Goal: Task Accomplishment & Management: Complete application form

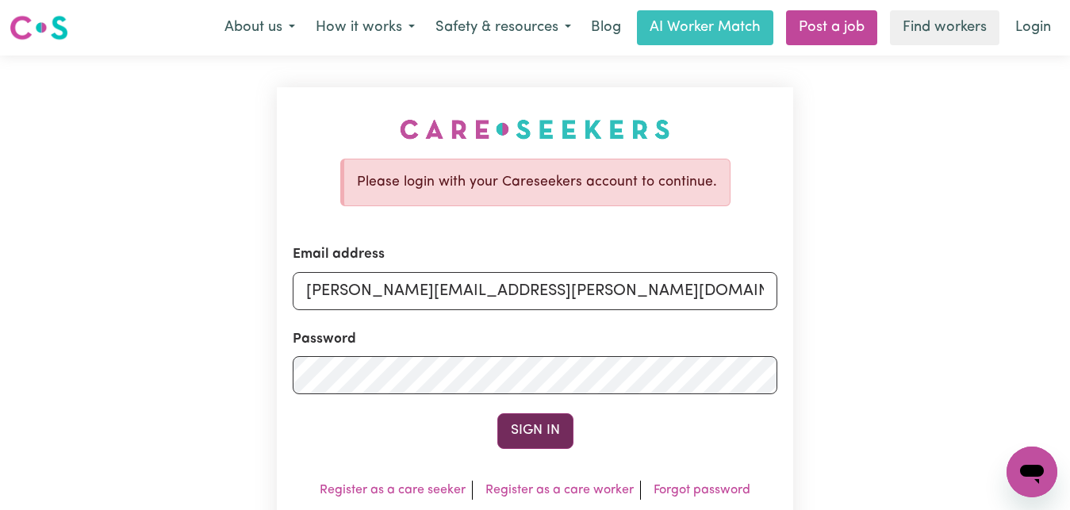
type input "[PERSON_NAME][EMAIL_ADDRESS][PERSON_NAME][DOMAIN_NAME]"
click at [545, 438] on button "Sign In" at bounding box center [535, 430] width 76 height 35
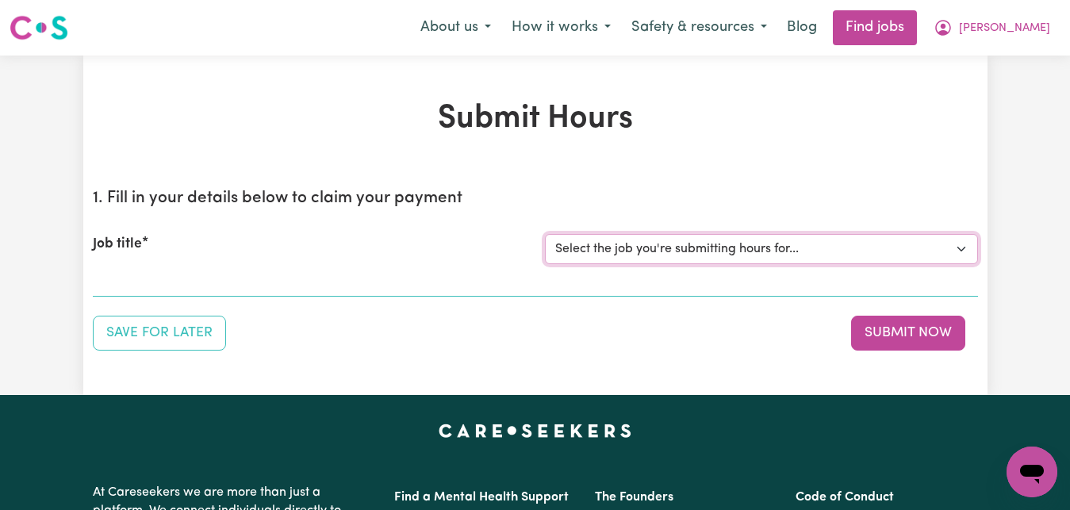
click at [545, 234] on select "Select the job you're submitting hours for... [[PERSON_NAME]] Care worker for s…" at bounding box center [761, 249] width 433 height 30
select select "1048"
click option "[[PERSON_NAME]] Transportation to Bedford Day Options" at bounding box center [0, 0] width 0 height 0
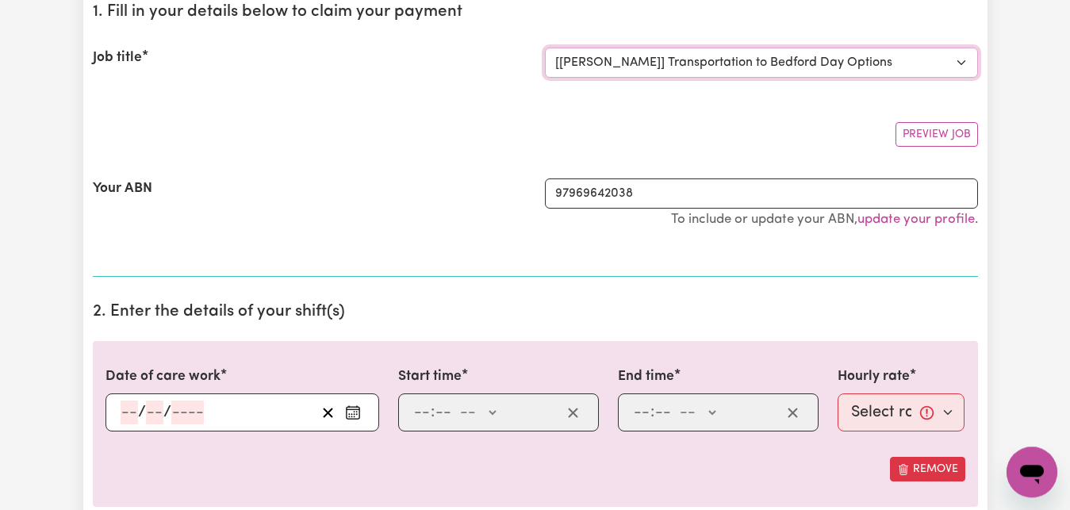
scroll to position [243, 0]
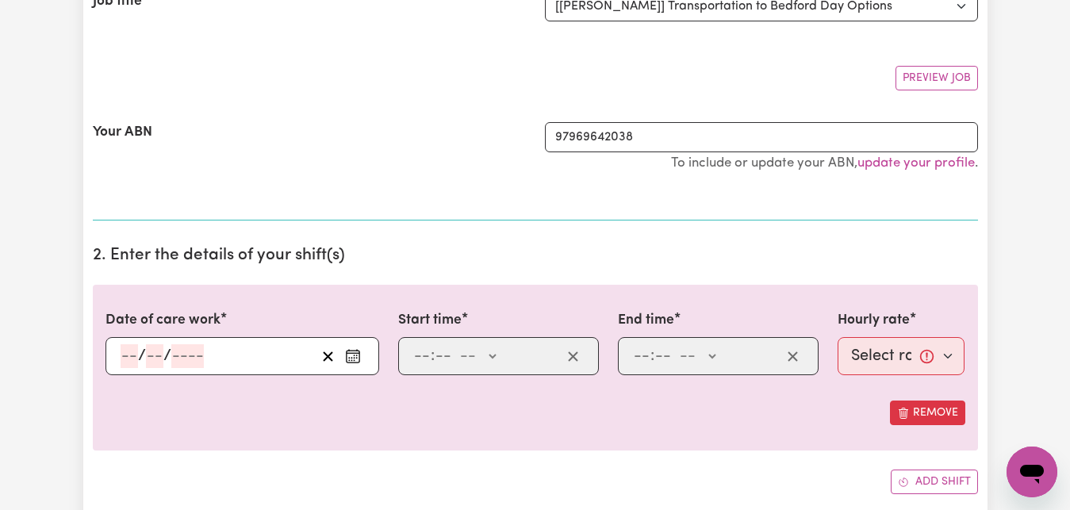
click at [352, 358] on circle "Enter the date of care work" at bounding box center [352, 358] width 2 height 2
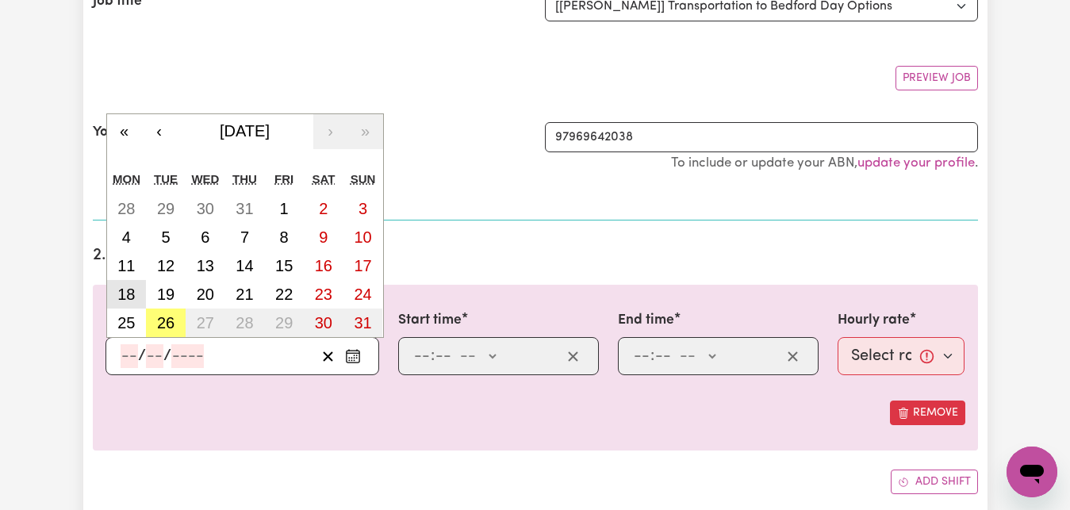
click at [132, 297] on abbr "18" at bounding box center [125, 294] width 17 height 17
type input "[DATE]"
type input "18"
type input "8"
type input "2025"
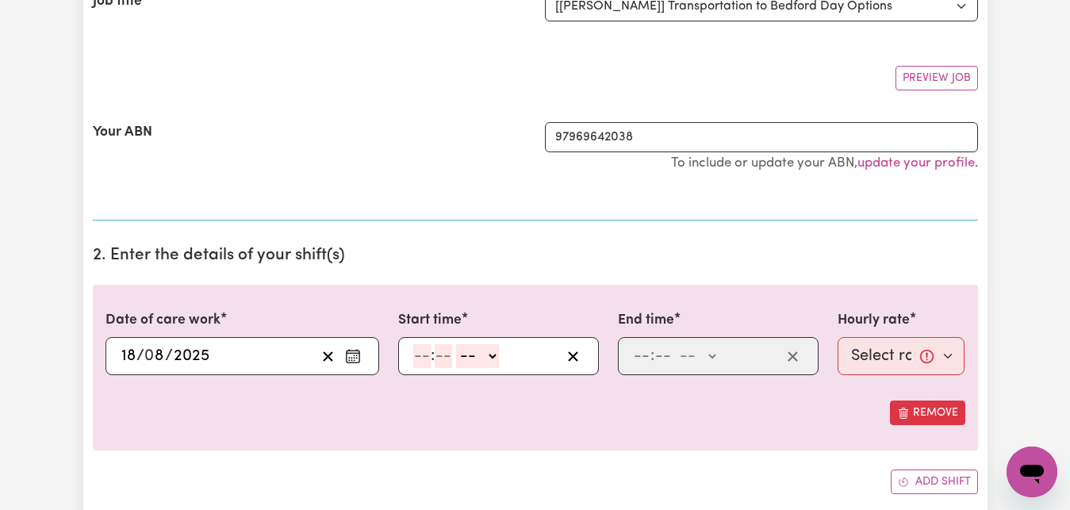
click at [421, 354] on input "number" at bounding box center [421, 356] width 17 height 24
type input "7"
type input "30"
click at [451, 344] on select "-- AM PM" at bounding box center [472, 356] width 43 height 24
select select "am"
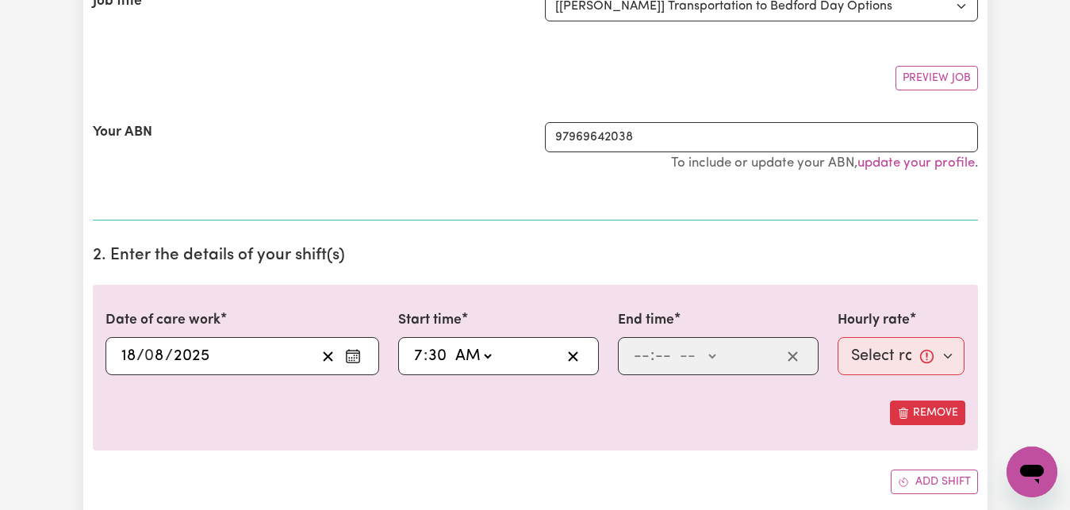
click option "AM" at bounding box center [0, 0] width 0 height 0
type input "07:30"
click at [641, 355] on input "number" at bounding box center [641, 356] width 17 height 24
type input "8"
type input "30"
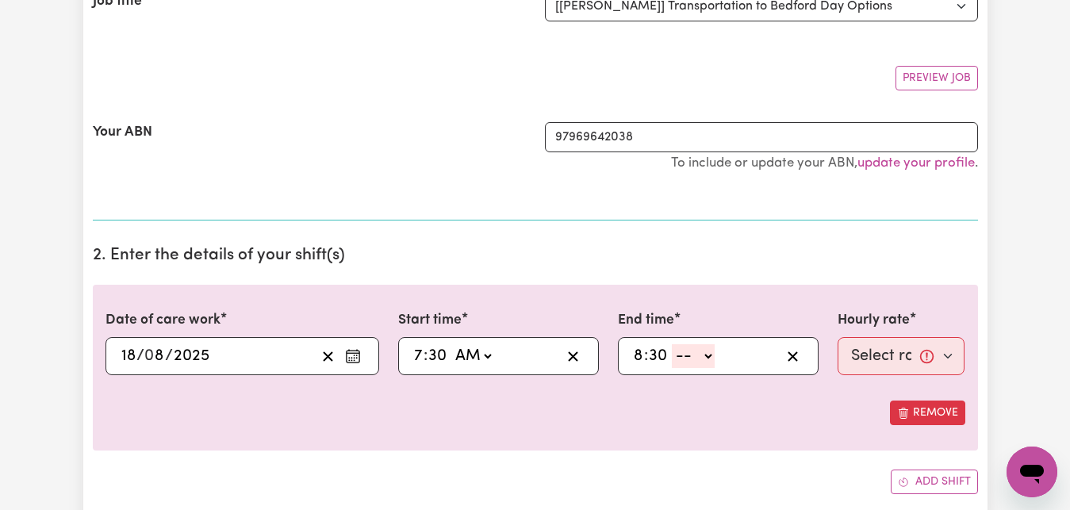
click at [672, 344] on select "-- AM PM" at bounding box center [693, 356] width 43 height 24
select select "am"
click option "AM" at bounding box center [0, 0] width 0 height 0
type input "08:30"
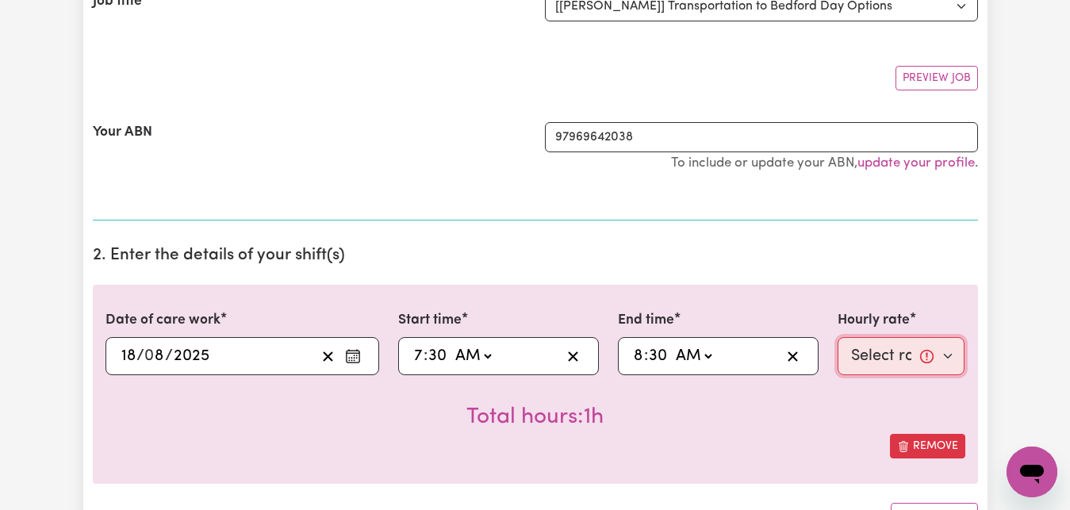
click at [838, 337] on select "Select rate... $83.16 (Weekday)" at bounding box center [902, 356] width 128 height 38
select select "83.16-Weekday"
click option "$83.16 (Weekday)" at bounding box center [0, 0] width 0 height 0
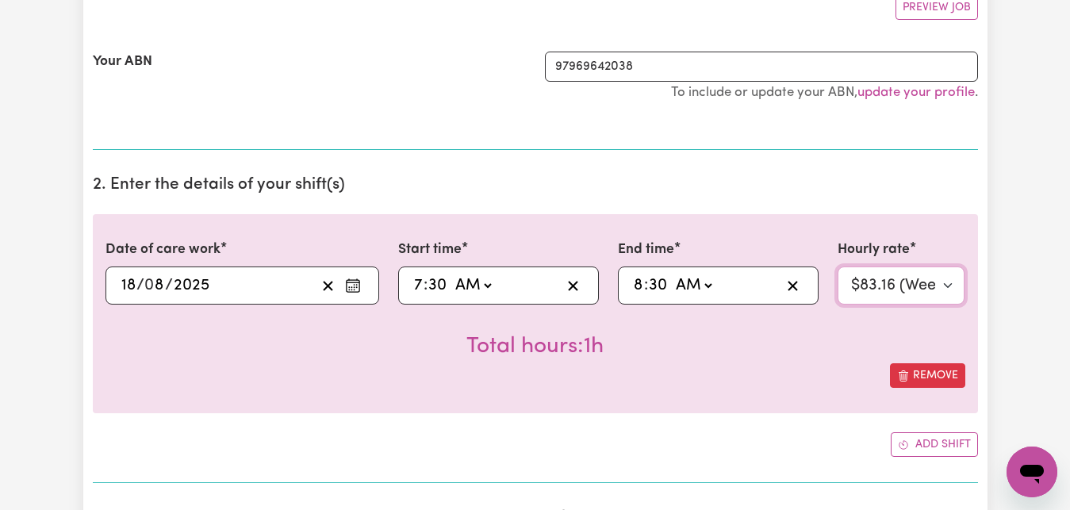
scroll to position [324, 0]
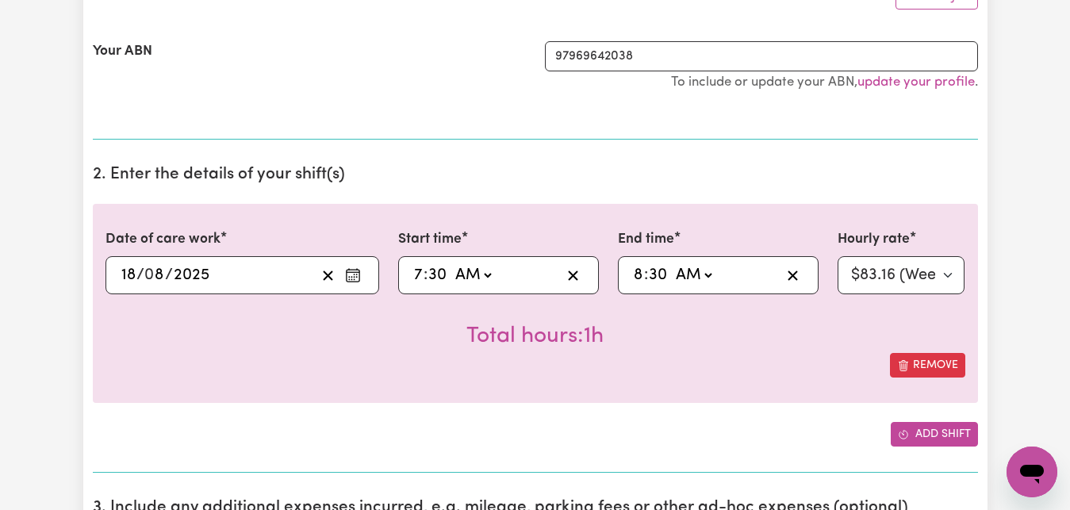
click at [957, 433] on button "Add shift" at bounding box center [934, 434] width 87 height 25
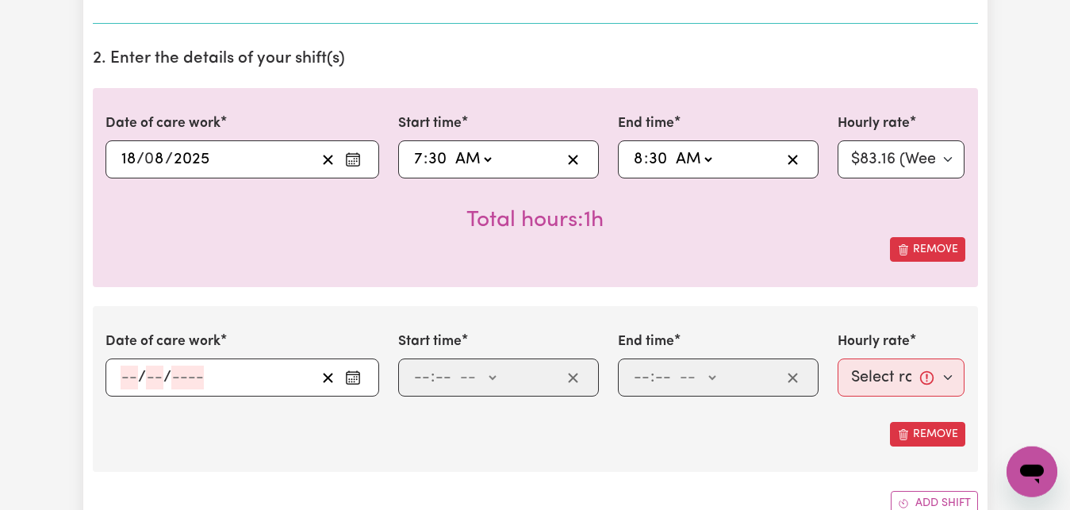
scroll to position [485, 0]
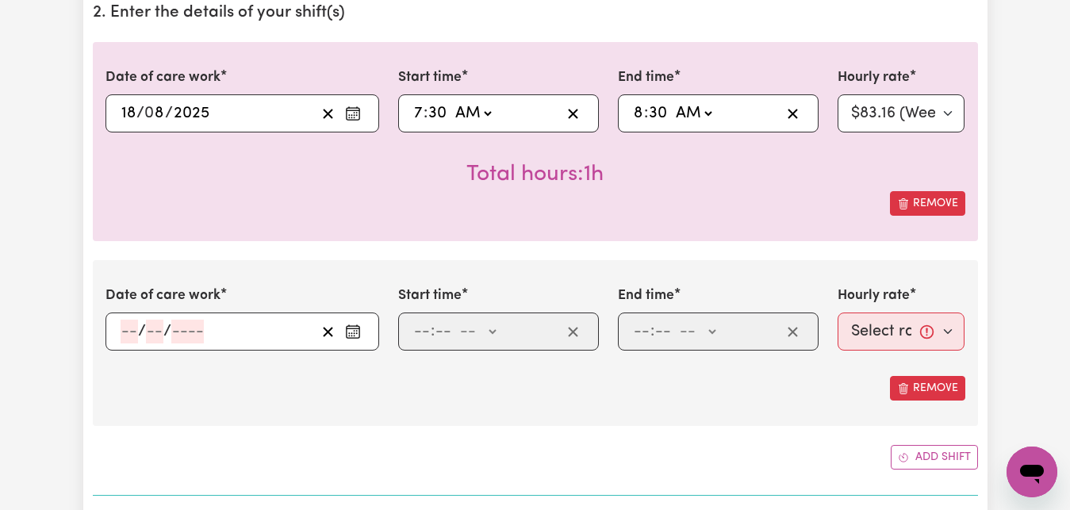
click at [349, 332] on icon "Enter the date of care work" at bounding box center [353, 332] width 16 height 16
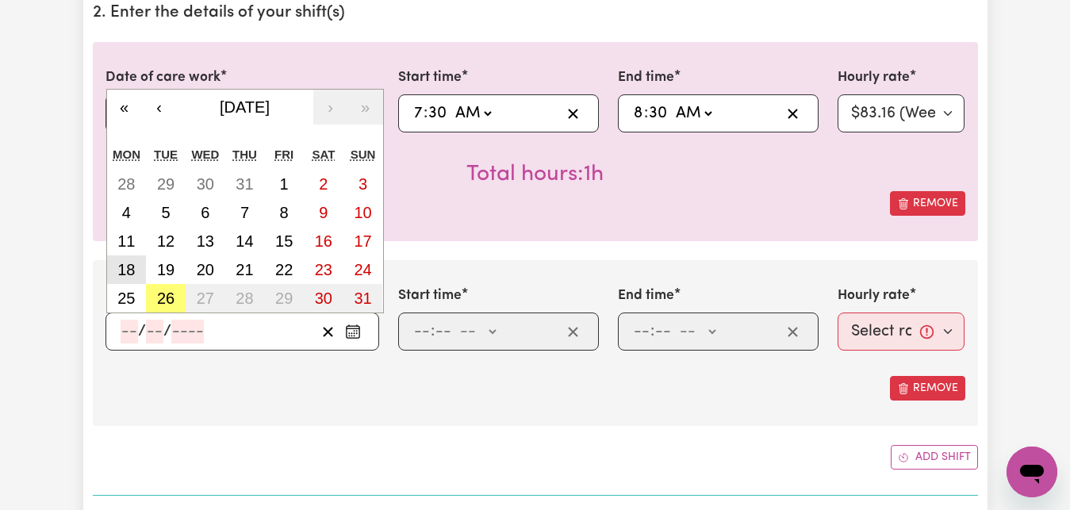
click at [128, 271] on abbr "18" at bounding box center [125, 269] width 17 height 17
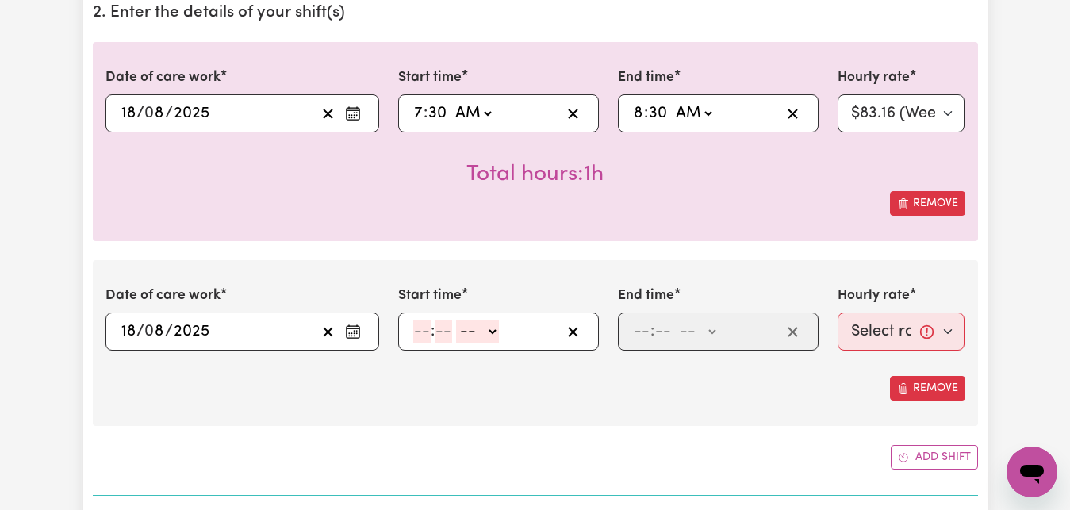
type input "[DATE]"
type input "18"
type input "8"
type input "2025"
click at [422, 336] on input "number" at bounding box center [421, 332] width 17 height 24
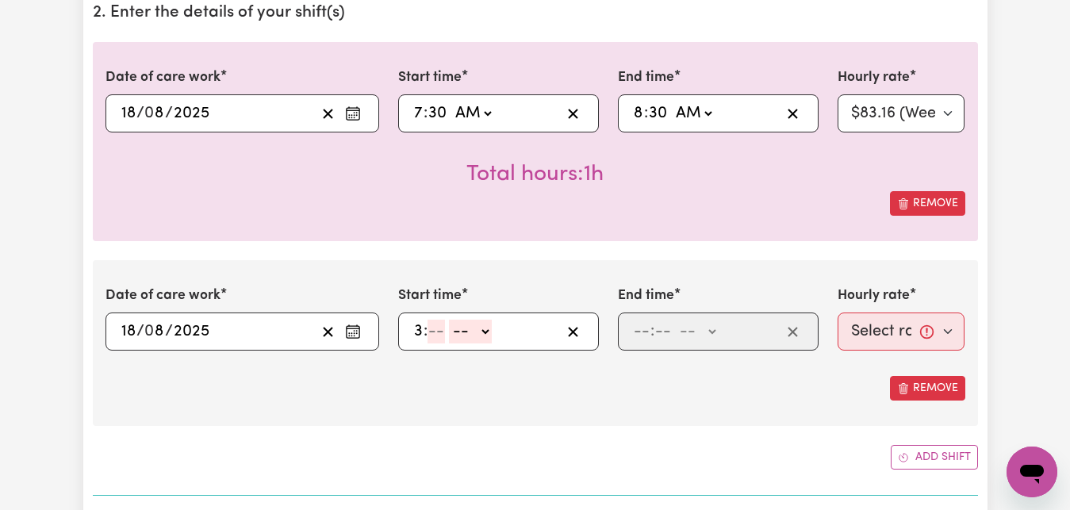
type input "3"
type input "30"
click at [451, 320] on select "-- AM PM" at bounding box center [472, 332] width 43 height 24
select select "pm"
click option "PM" at bounding box center [0, 0] width 0 height 0
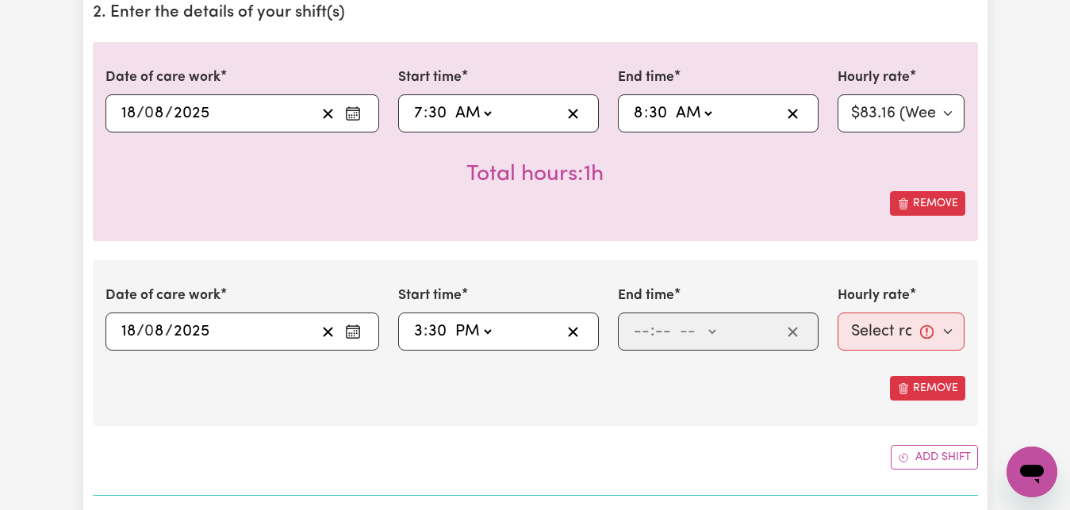
type input "15:30"
click at [636, 332] on input "number" at bounding box center [641, 332] width 17 height 24
type input "4"
type input "30"
click at [672, 320] on select "-- AM PM" at bounding box center [693, 332] width 43 height 24
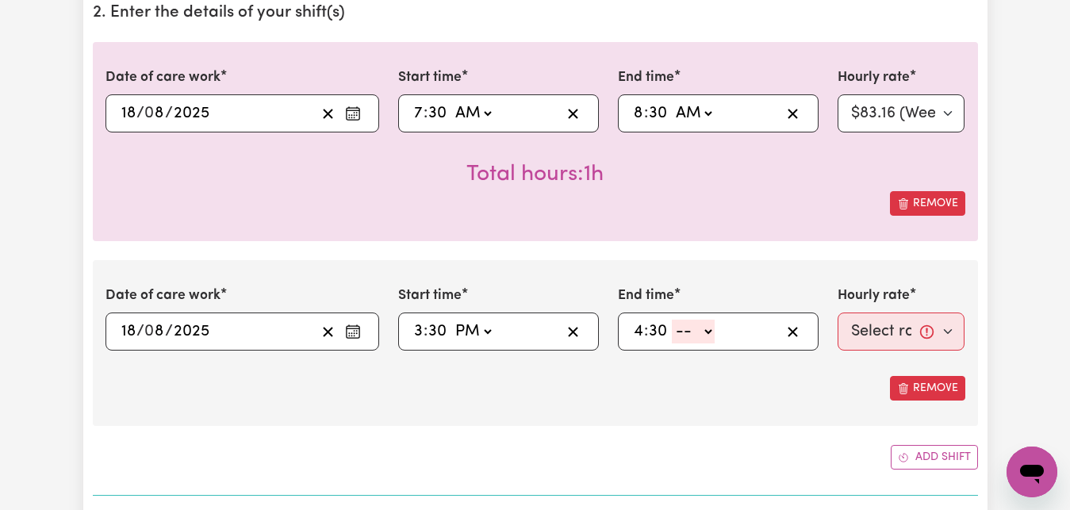
select select "pm"
click option "PM" at bounding box center [0, 0] width 0 height 0
type input "16:30"
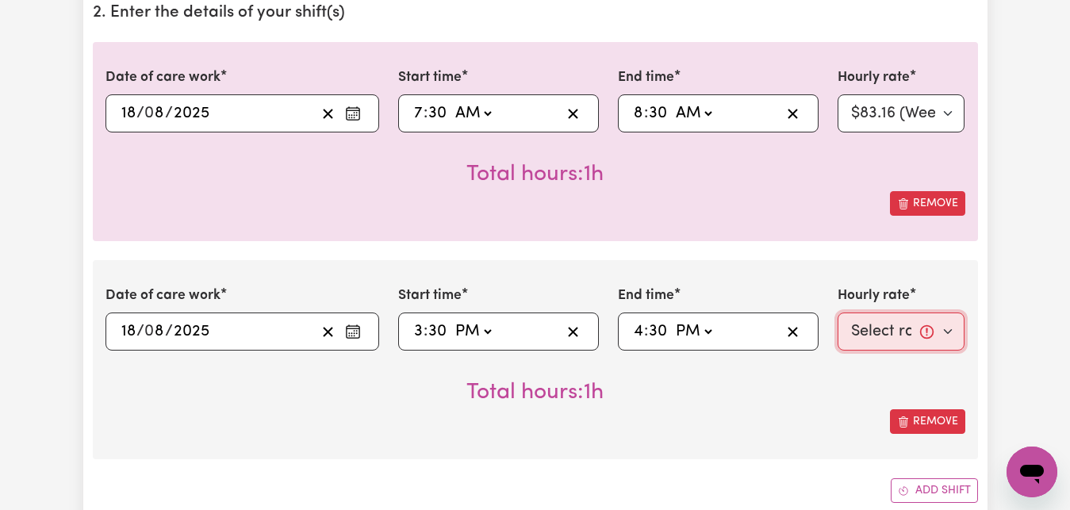
click at [838, 313] on select "Select rate... $83.16 (Weekday)" at bounding box center [902, 332] width 128 height 38
select select "83.16-Weekday"
click option "$83.16 (Weekday)" at bounding box center [0, 0] width 0 height 0
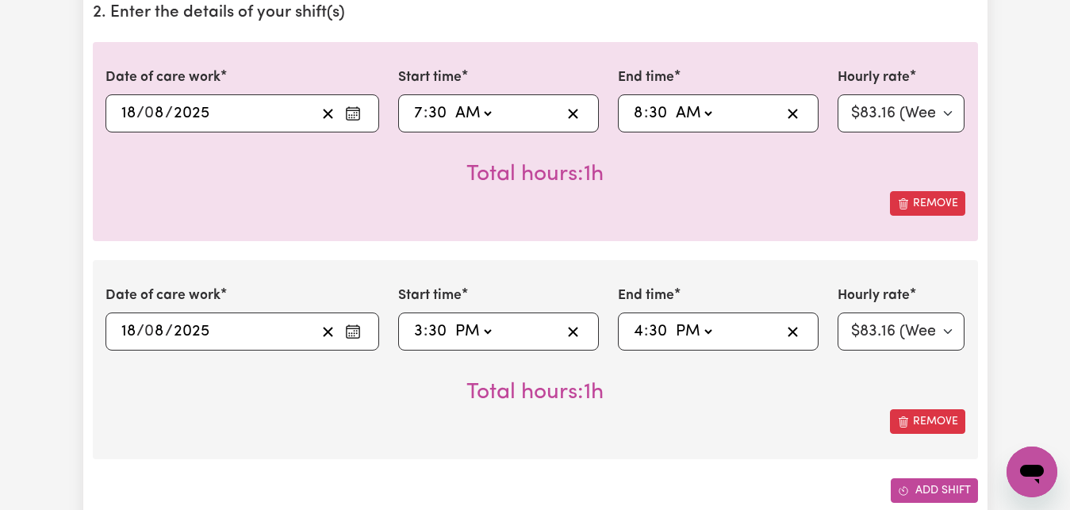
click at [953, 491] on button "Add shift" at bounding box center [934, 490] width 87 height 25
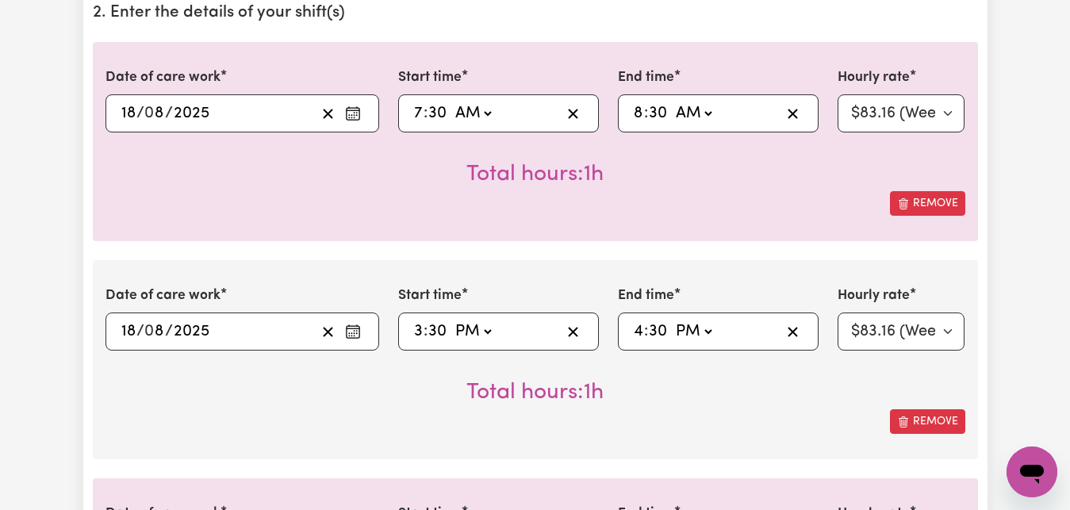
scroll to position [566, 0]
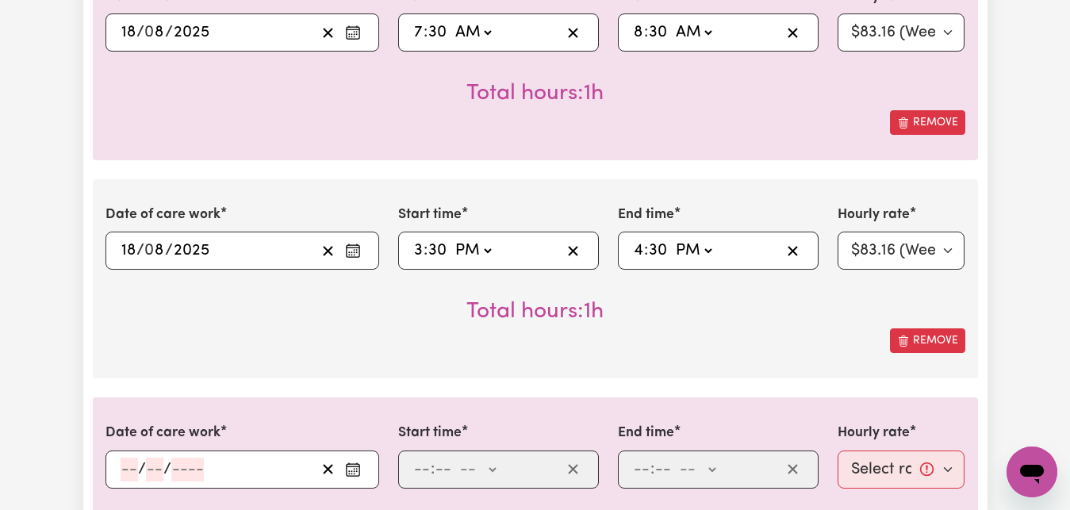
click at [346, 470] on icon "Enter the date of care work" at bounding box center [353, 470] width 16 height 16
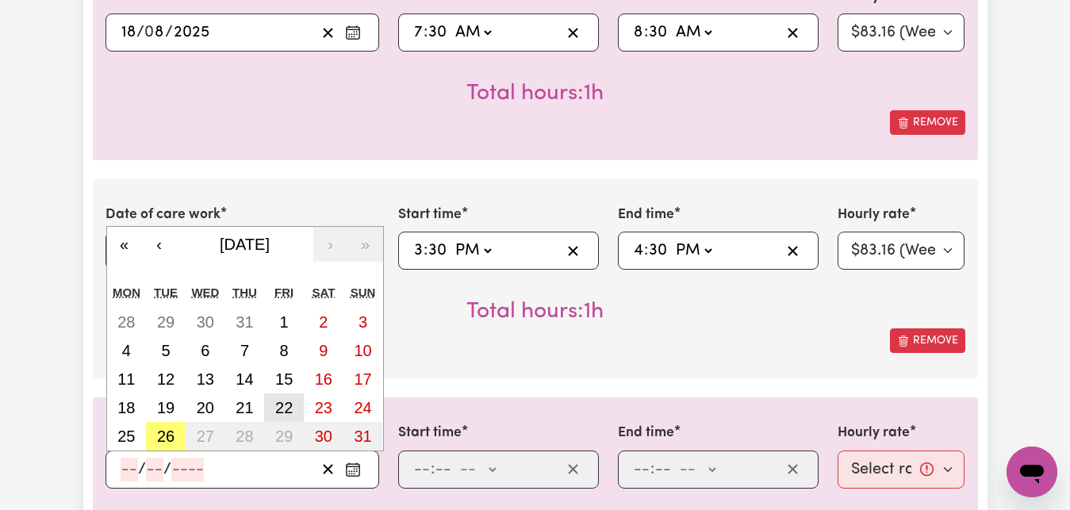
click at [283, 410] on abbr "22" at bounding box center [283, 407] width 17 height 17
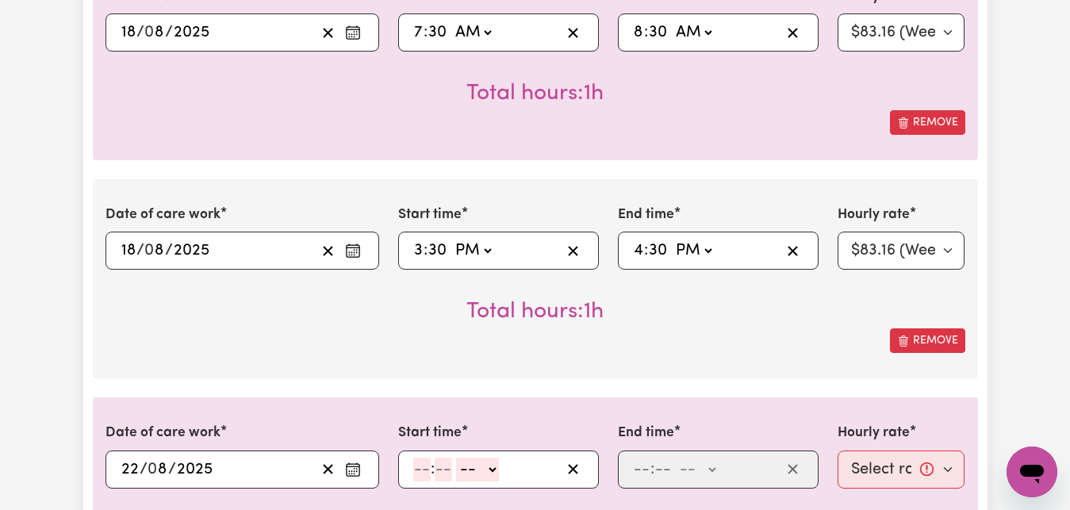
type input "[DATE]"
type input "22"
type input "8"
type input "2025"
click at [417, 468] on input "number" at bounding box center [421, 470] width 17 height 24
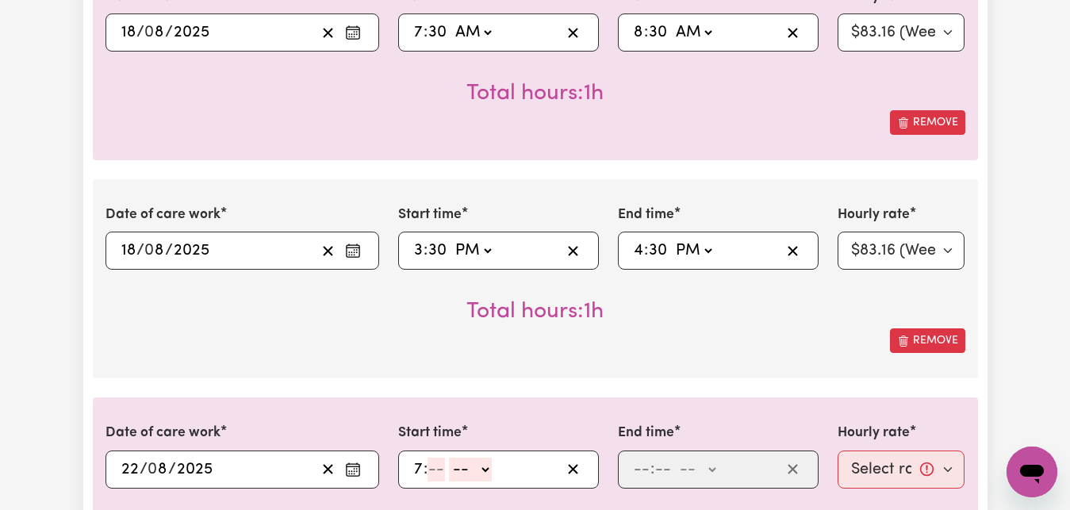
type input "7"
type input "30"
click at [451, 458] on select "-- AM PM" at bounding box center [472, 470] width 43 height 24
select select "am"
click option "AM" at bounding box center [0, 0] width 0 height 0
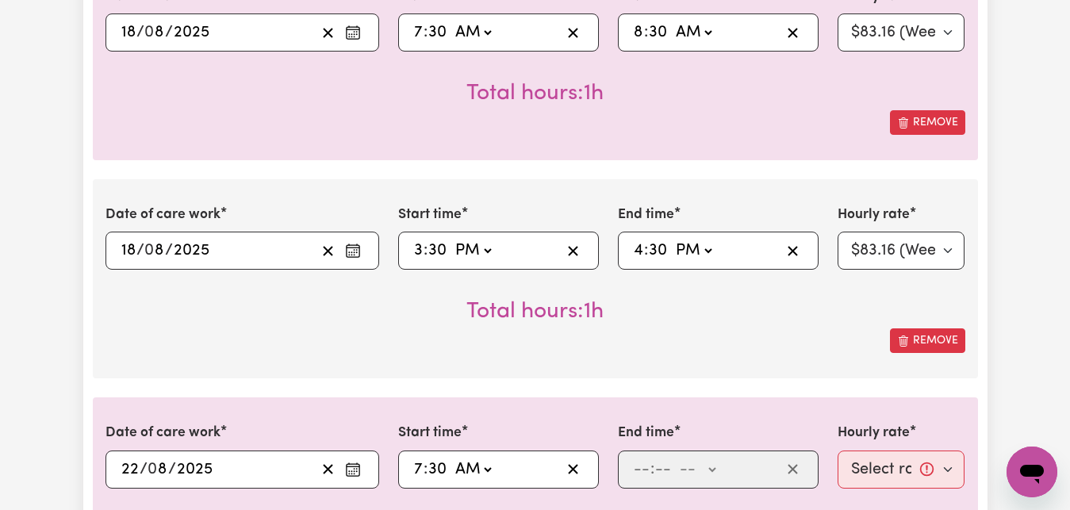
type input "07:30"
click at [639, 466] on input "number" at bounding box center [641, 470] width 17 height 24
type input "8"
type input "30"
click at [672, 458] on select "-- AM PM" at bounding box center [693, 470] width 43 height 24
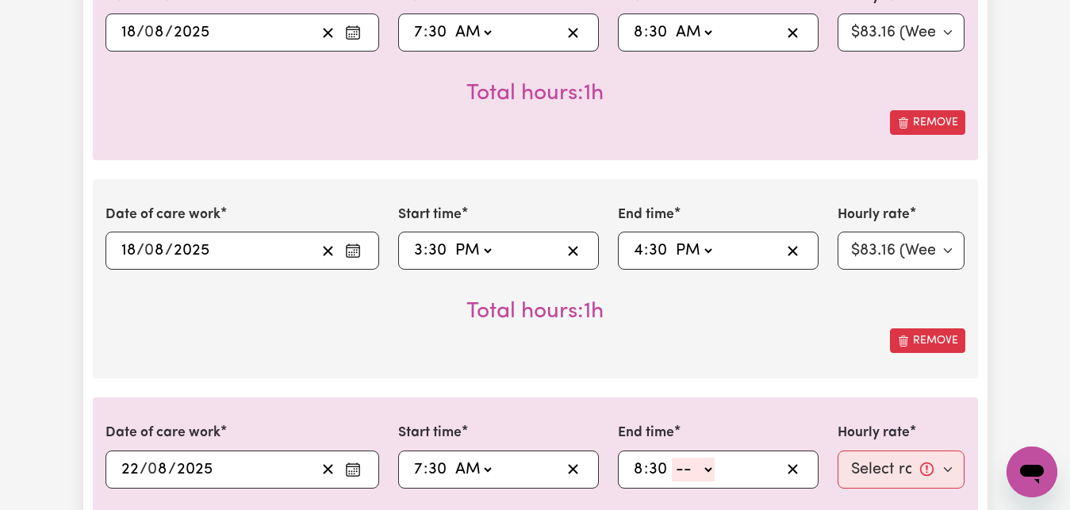
select select "am"
click option "AM" at bounding box center [0, 0] width 0 height 0
type input "08:30"
click at [838, 451] on select "Select rate... $83.16 (Weekday)" at bounding box center [902, 470] width 128 height 38
select select "83.16-Weekday"
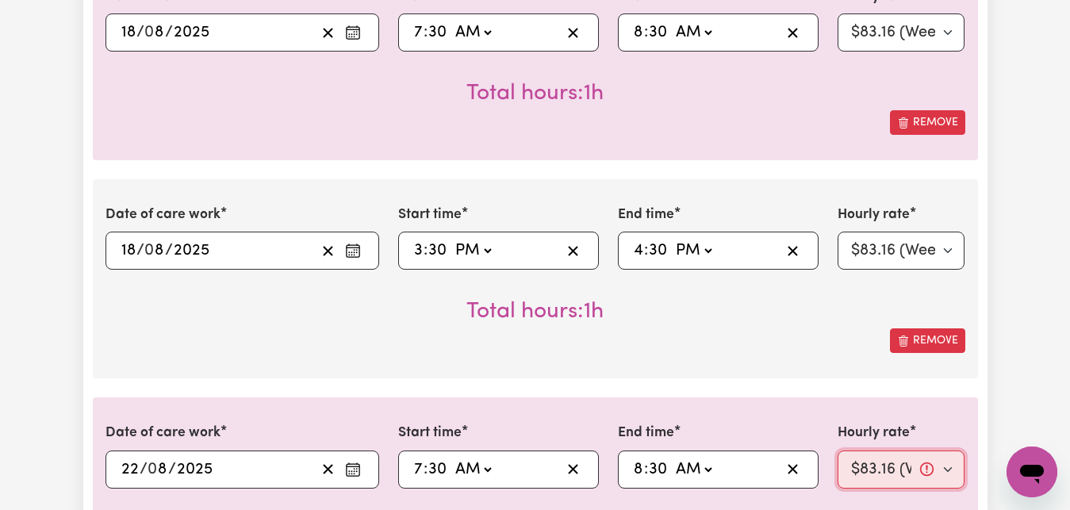
click option "$83.16 (Weekday)" at bounding box center [0, 0] width 0 height 0
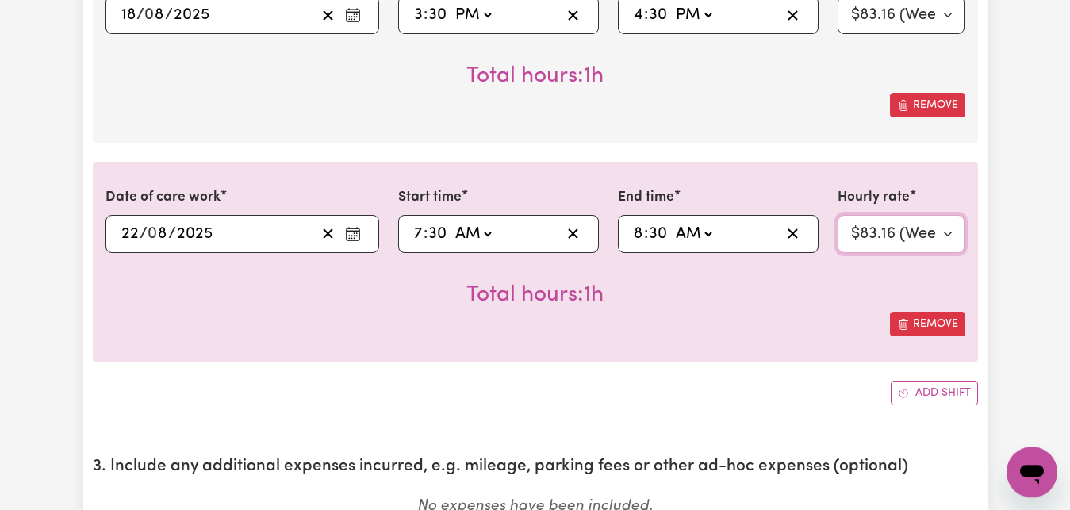
scroll to position [809, 0]
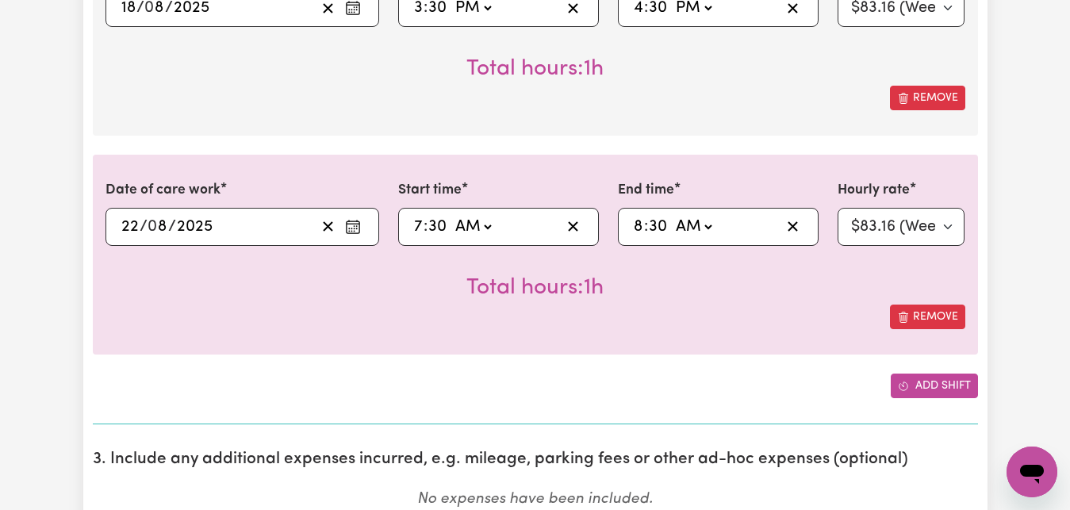
click at [945, 384] on button "Add shift" at bounding box center [934, 386] width 87 height 25
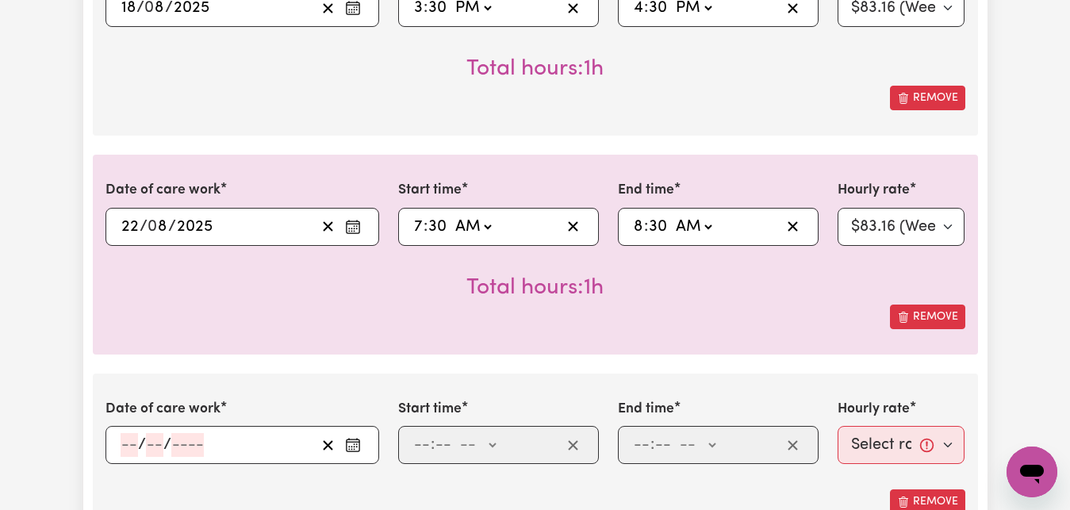
click at [348, 448] on icon "Enter the date of care work" at bounding box center [353, 445] width 16 height 16
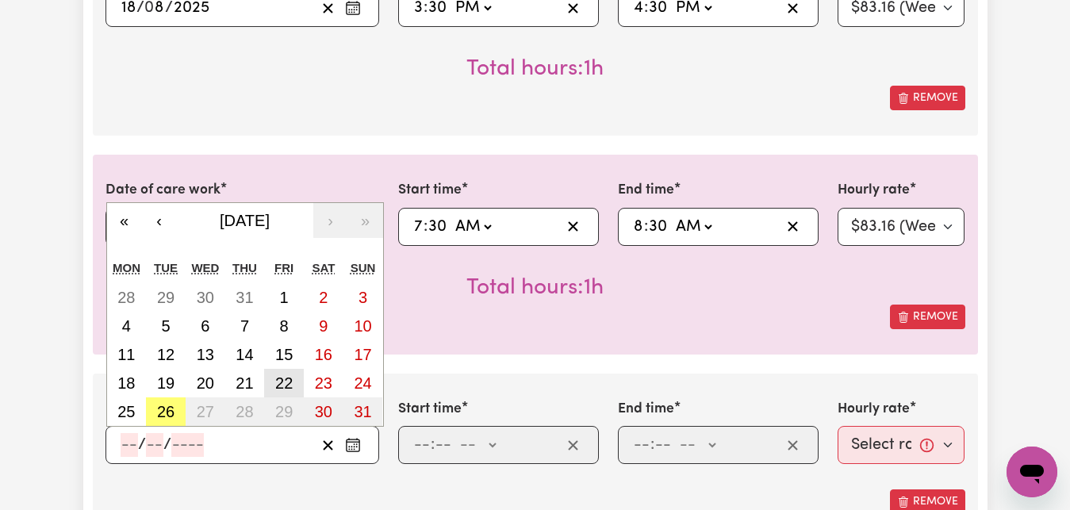
click at [281, 384] on abbr "22" at bounding box center [283, 382] width 17 height 17
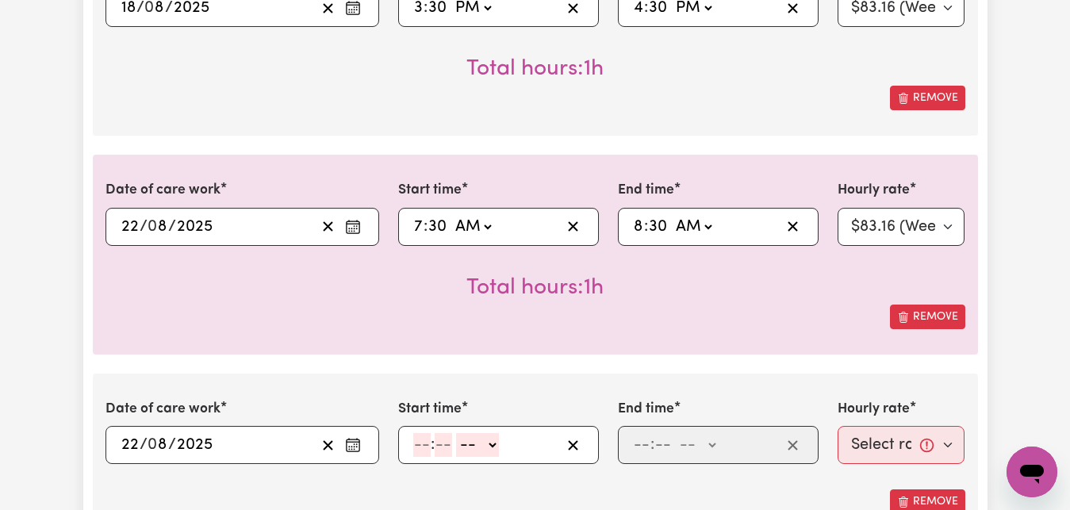
type input "[DATE]"
type input "22"
type input "8"
type input "2025"
click at [421, 443] on input "number" at bounding box center [421, 445] width 17 height 24
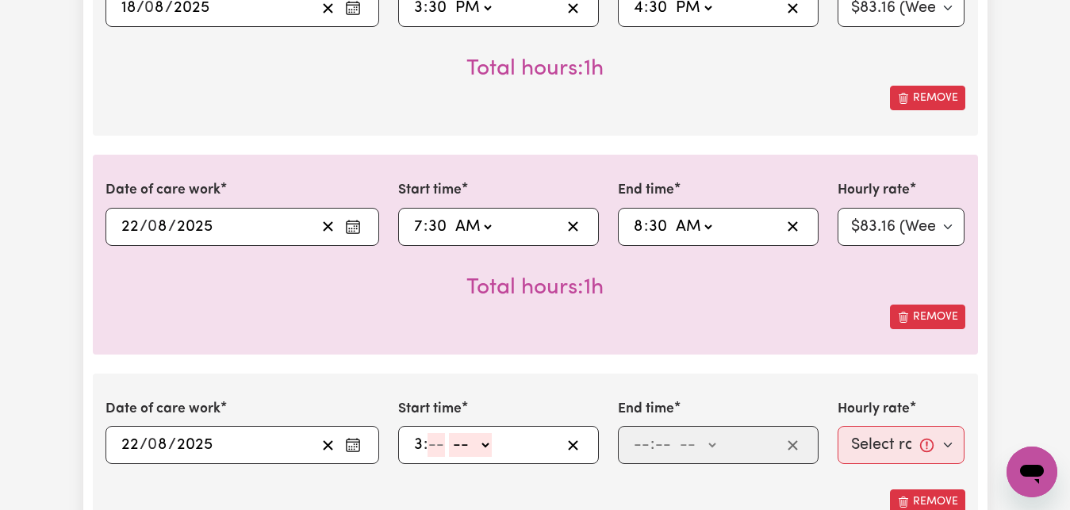
type input "3"
type input "30"
click at [451, 433] on select "-- AM PM" at bounding box center [472, 445] width 43 height 24
select select "pm"
click option "PM" at bounding box center [0, 0] width 0 height 0
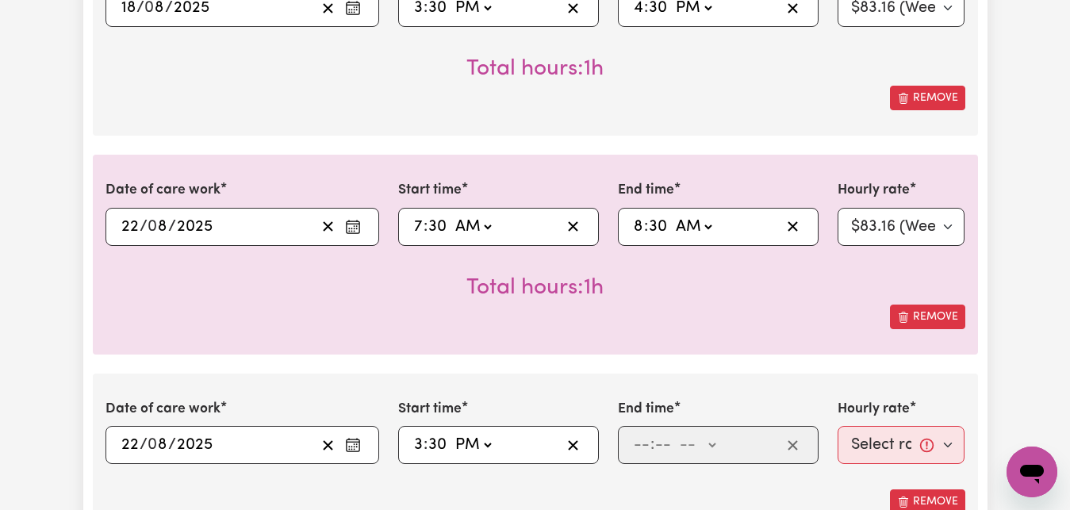
type input "15:30"
click at [640, 444] on input "number" at bounding box center [641, 445] width 17 height 24
type input "4"
type input "30"
click at [672, 433] on select "-- AM PM" at bounding box center [693, 445] width 43 height 24
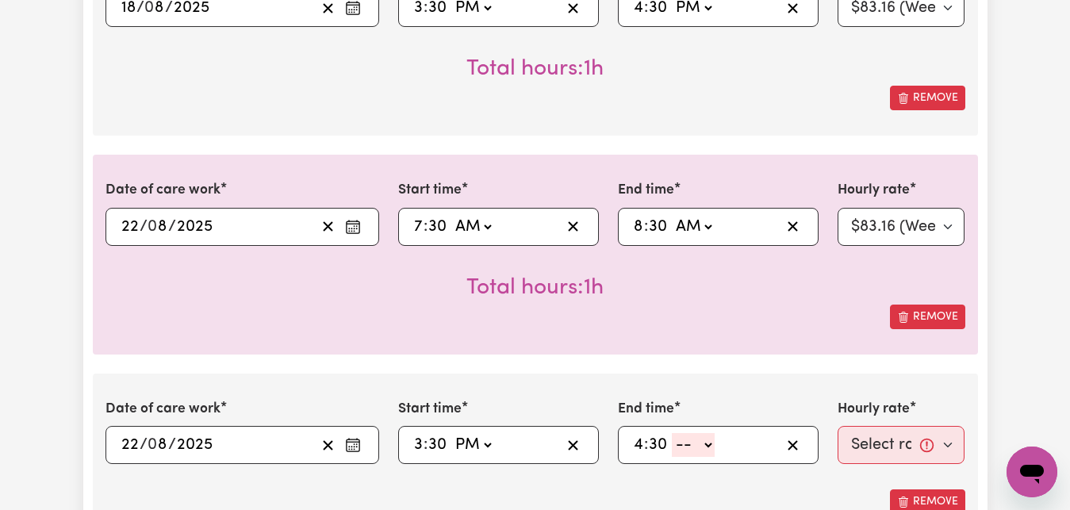
select select "pm"
click option "PM" at bounding box center [0, 0] width 0 height 0
type input "16:30"
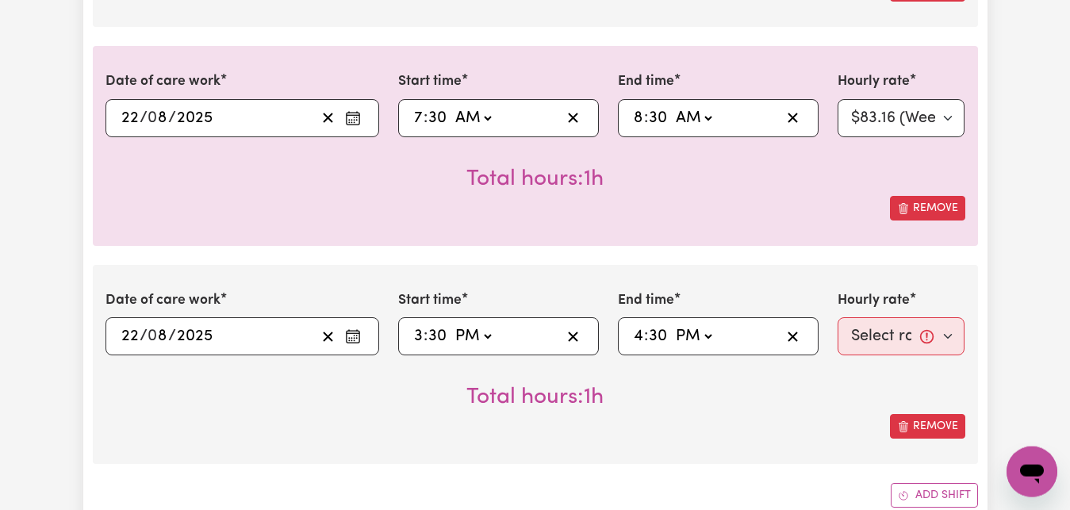
scroll to position [971, 0]
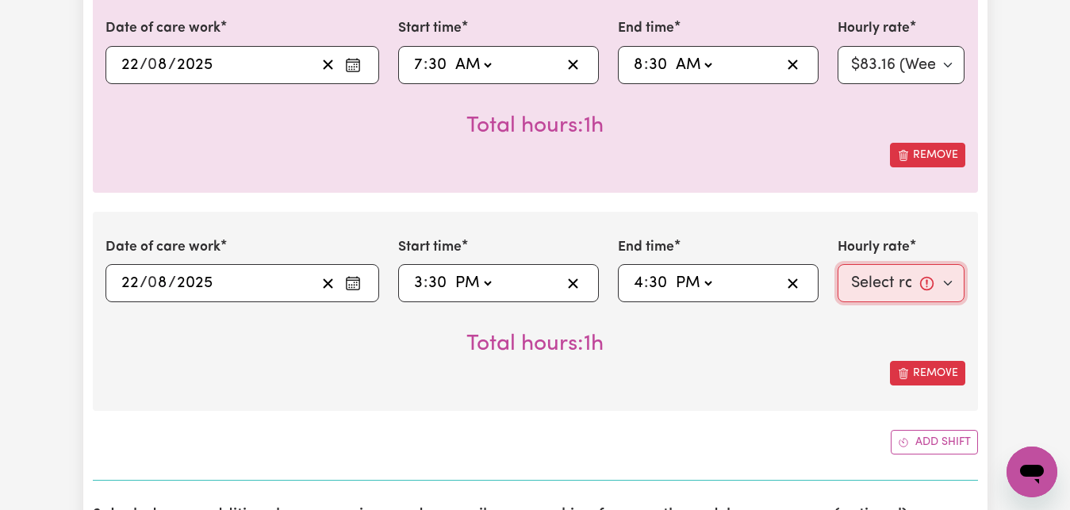
click at [838, 264] on select "Select rate... $83.16 (Weekday)" at bounding box center [902, 283] width 128 height 38
select select "83.16-Weekday"
click option "$83.16 (Weekday)" at bounding box center [0, 0] width 0 height 0
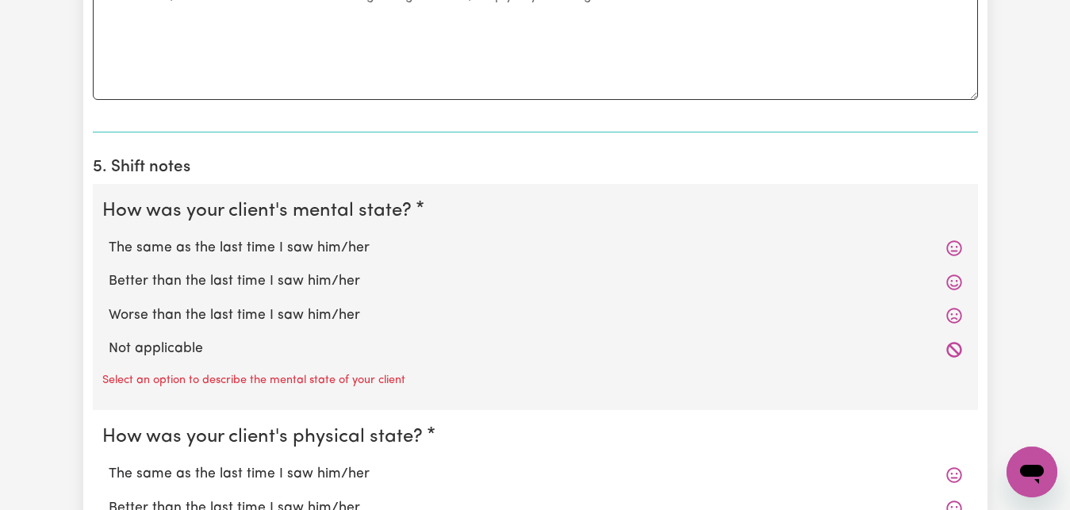
scroll to position [1699, 0]
click at [236, 244] on label "The same as the last time I saw him/her" at bounding box center [535, 247] width 853 height 21
click at [109, 237] on input "The same as the last time I saw him/her" at bounding box center [108, 236] width 1 height 1
radio input "true"
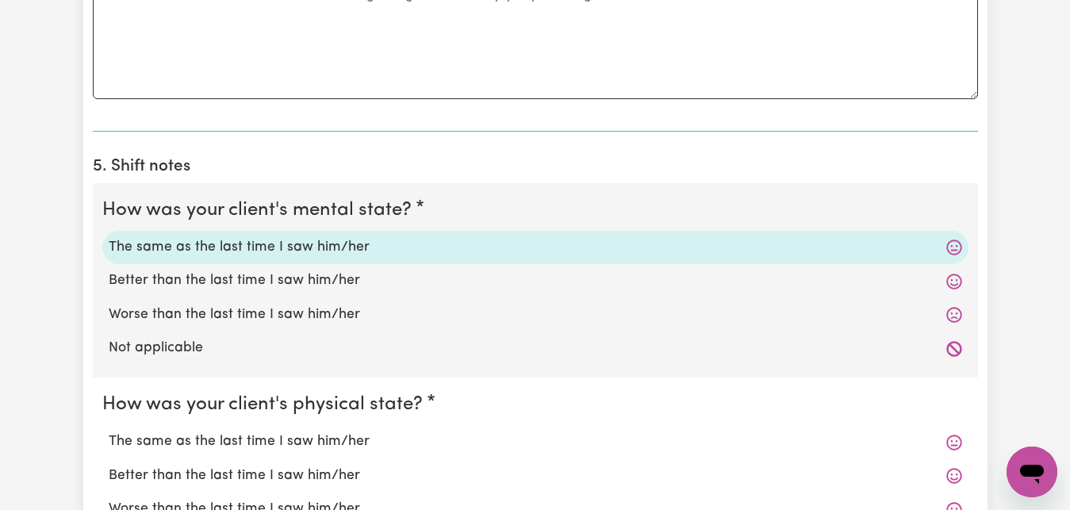
click at [248, 440] on label "The same as the last time I saw him/her" at bounding box center [535, 441] width 853 height 21
click at [109, 431] on input "The same as the last time I saw him/her" at bounding box center [108, 431] width 1 height 1
radio input "true"
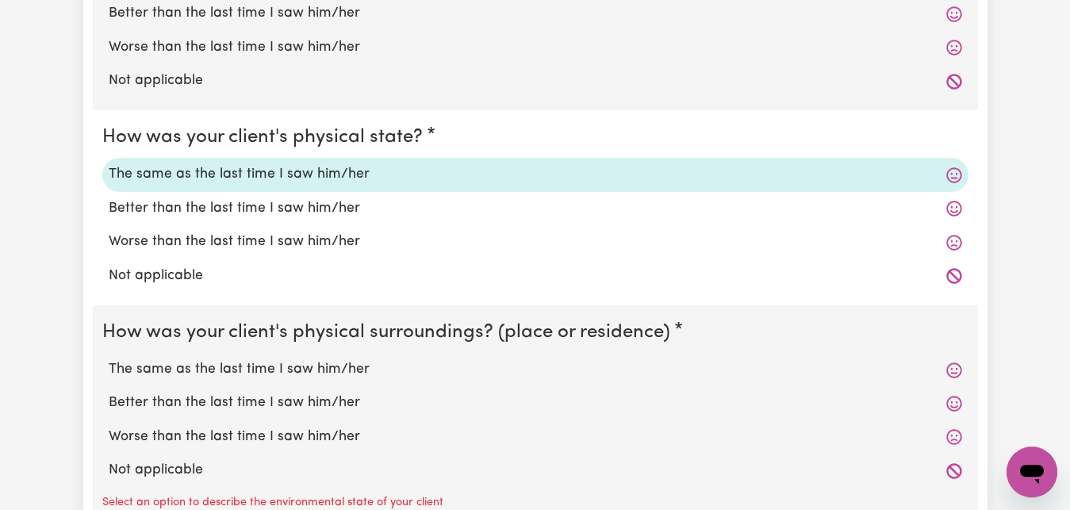
scroll to position [2023, 0]
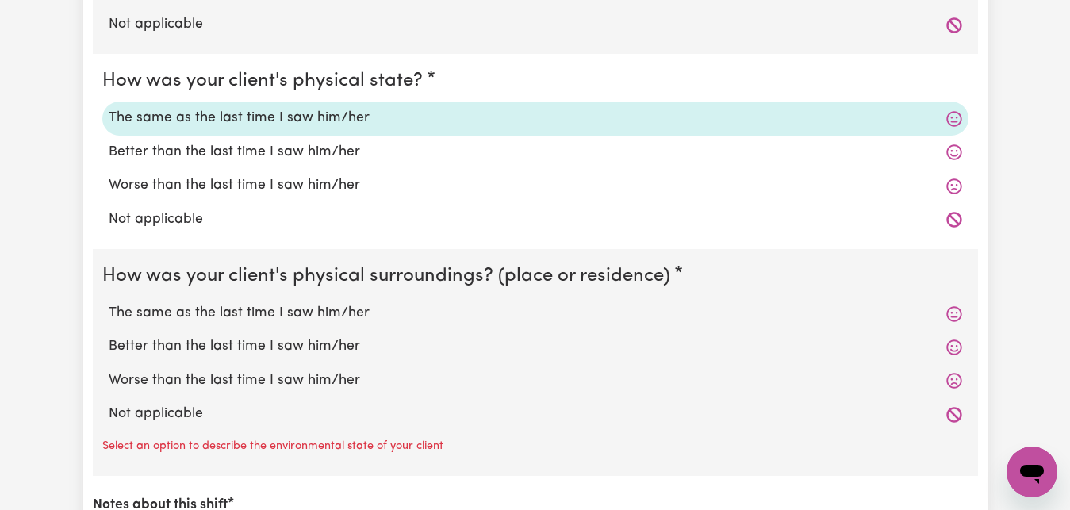
click at [230, 313] on label "The same as the last time I saw him/her" at bounding box center [535, 313] width 853 height 21
click at [109, 303] on input "The same as the last time I saw him/her" at bounding box center [108, 302] width 1 height 1
radio input "true"
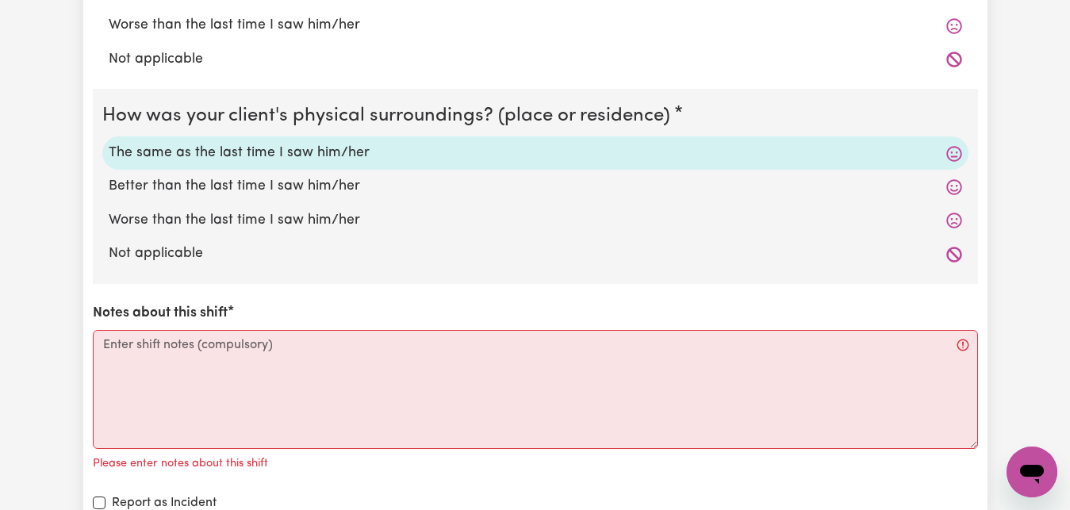
scroll to position [2184, 0]
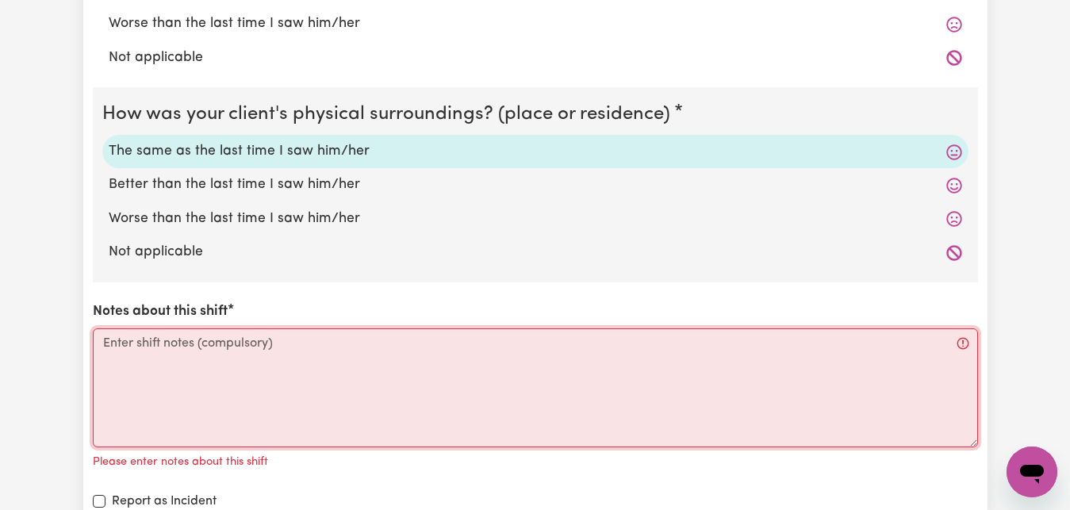
click at [99, 345] on textarea "Notes about this shift" at bounding box center [535, 387] width 885 height 119
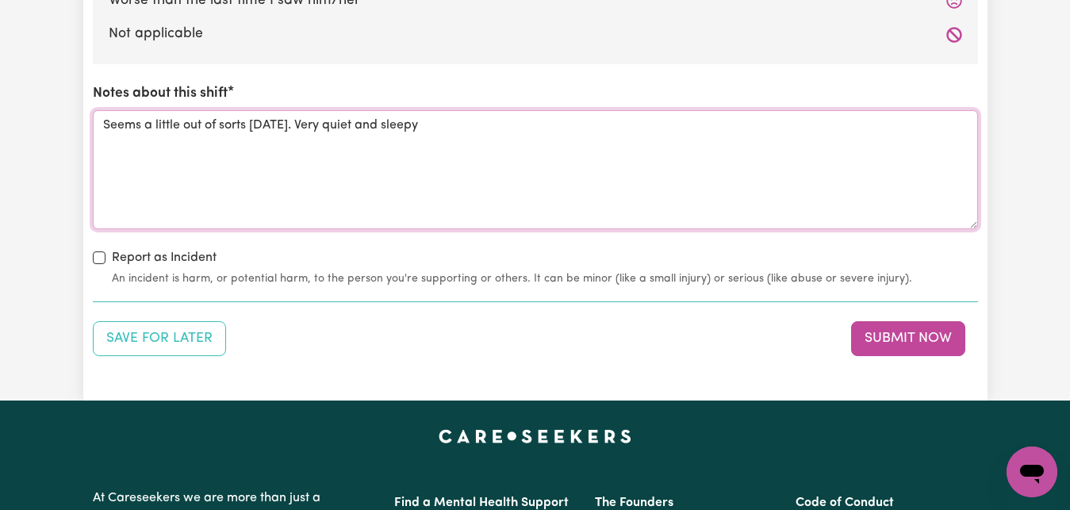
scroll to position [2427, 0]
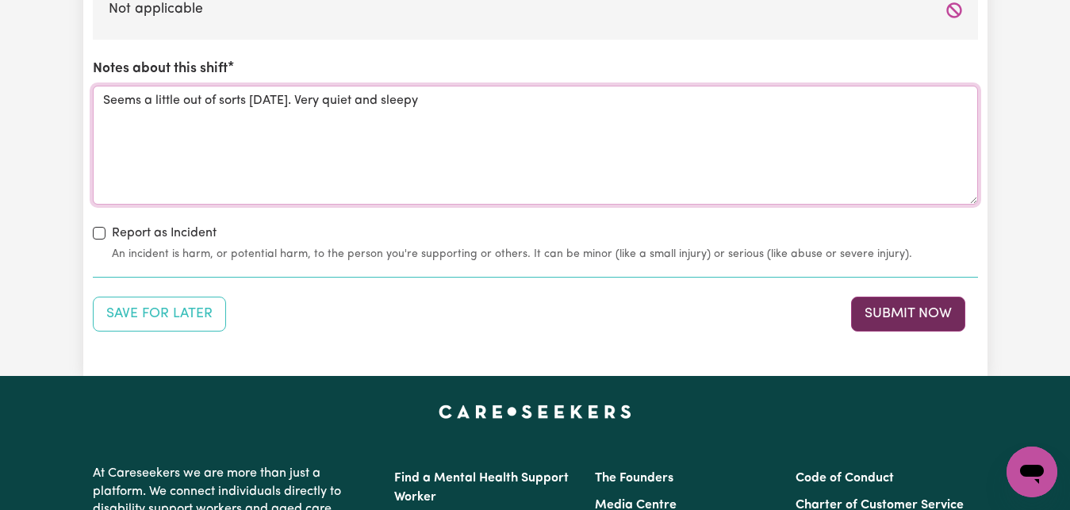
type textarea "Seems a little out of sorts [DATE]. Very quiet and sleepy"
click at [930, 320] on button "Submit Now" at bounding box center [908, 314] width 114 height 35
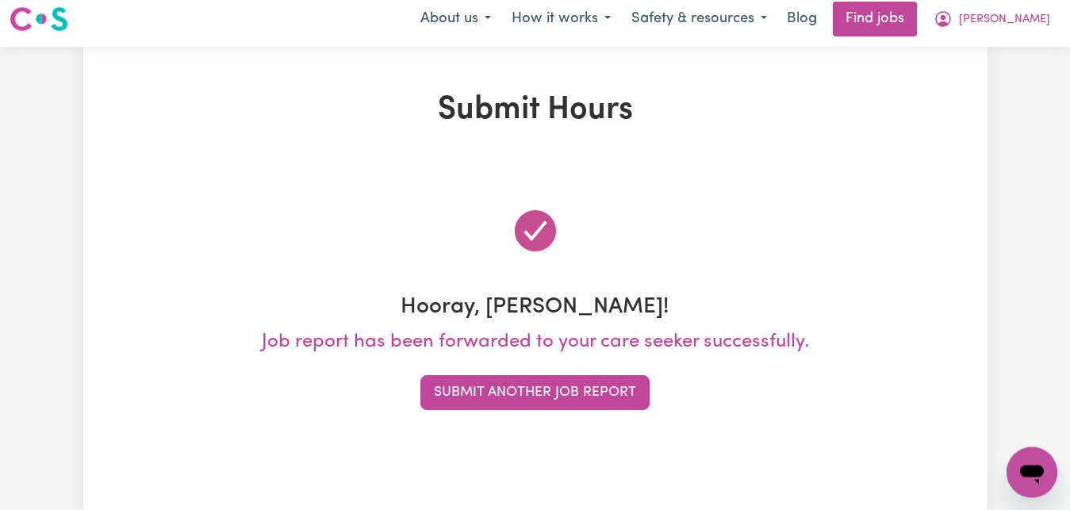
scroll to position [0, 0]
